Goal: Task Accomplishment & Management: Use online tool/utility

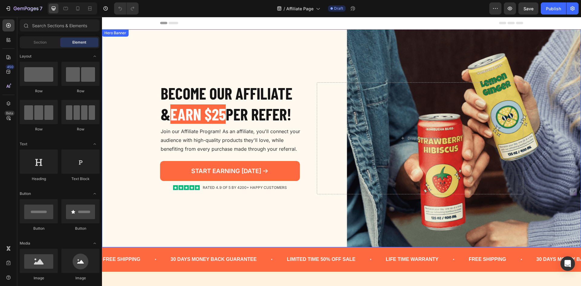
click at [504, 53] on div "Background Image" at bounding box center [341, 138] width 479 height 218
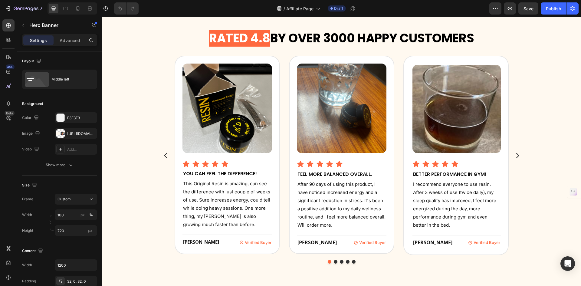
scroll to position [454, 0]
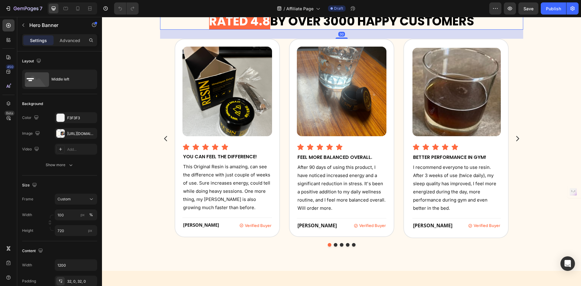
click at [329, 30] on h2 "Rated 4.8 by over 3000 Happy Customers" at bounding box center [341, 21] width 363 height 17
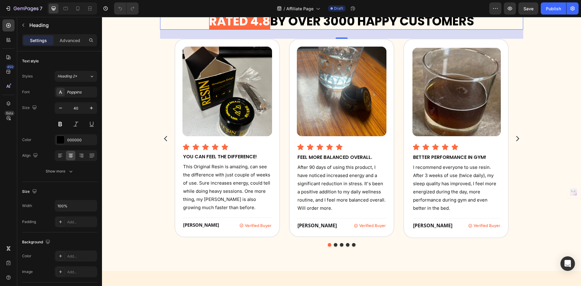
click at [338, 29] on p "Rated 4.8 by over 3000 Happy Customers" at bounding box center [342, 21] width 362 height 16
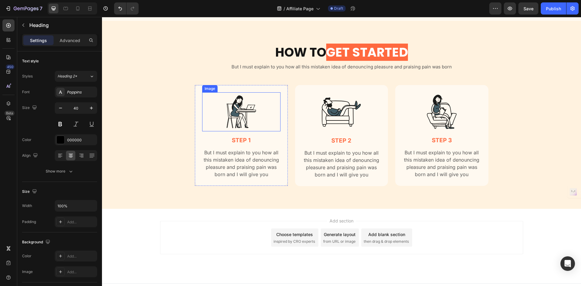
scroll to position [766, 0]
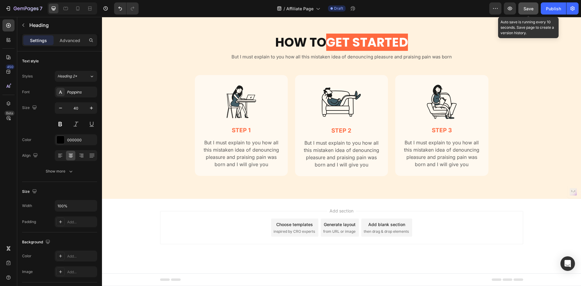
click at [530, 12] on button "Save" at bounding box center [528, 8] width 20 height 12
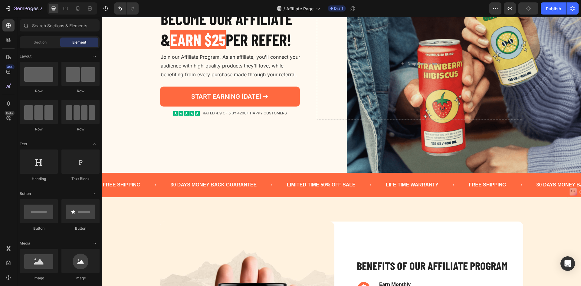
scroll to position [0, 0]
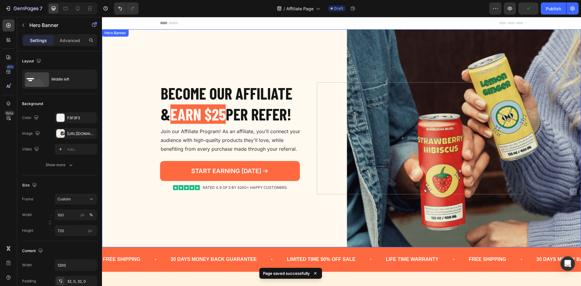
click at [273, 45] on div "Background Image" at bounding box center [341, 138] width 479 height 218
click at [75, 11] on icon at bounding box center [78, 8] width 6 height 6
type input "85 vh"
type input "100%"
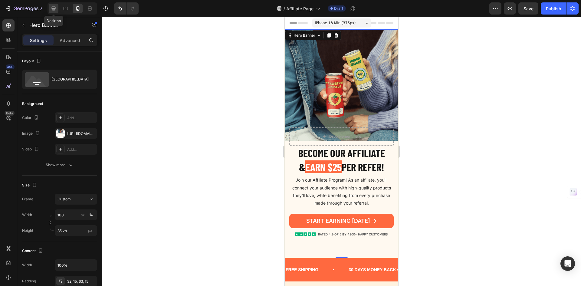
click at [54, 11] on div at bounding box center [54, 9] width 10 height 10
type input "720"
type input "1200"
